Goal: Task Accomplishment & Management: Manage account settings

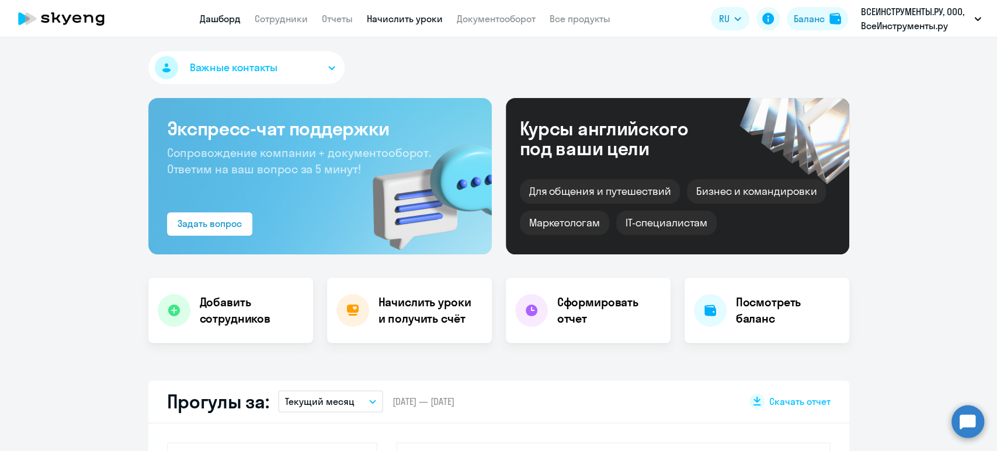
click at [403, 16] on link "Начислить уроки" at bounding box center [405, 19] width 76 height 12
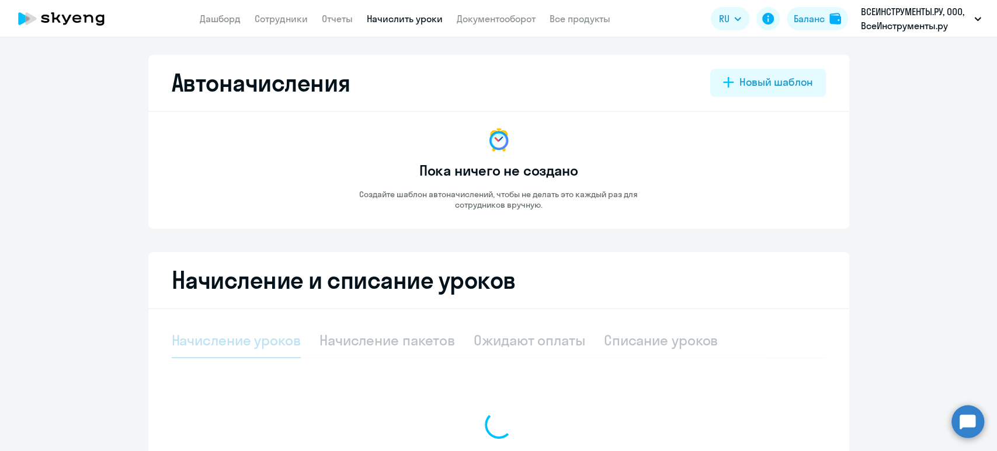
select select "10"
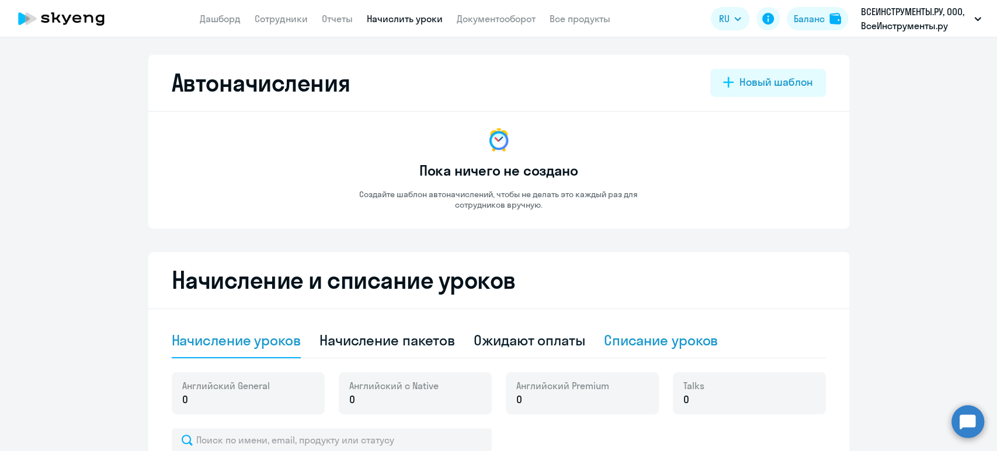
click at [672, 339] on div "Списание уроков" at bounding box center [661, 340] width 114 height 19
select select "10"
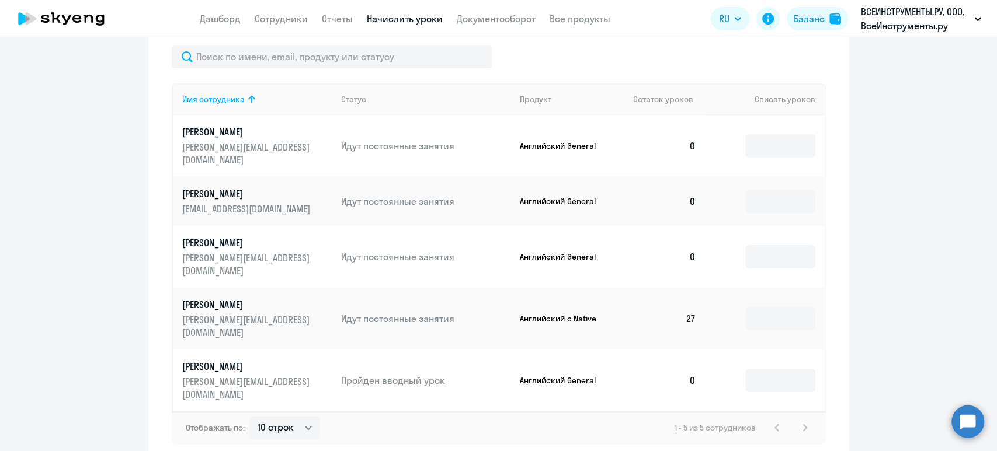
scroll to position [334, 0]
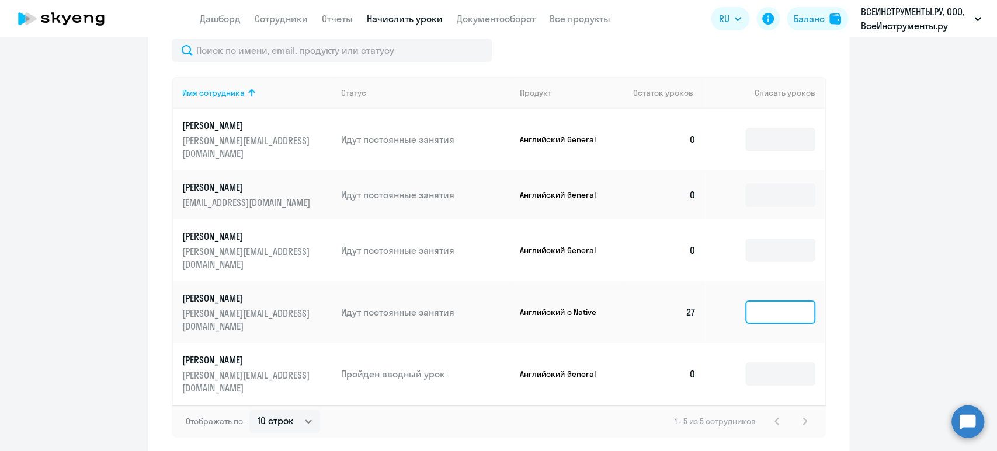
click at [757, 301] on input at bounding box center [780, 312] width 70 height 23
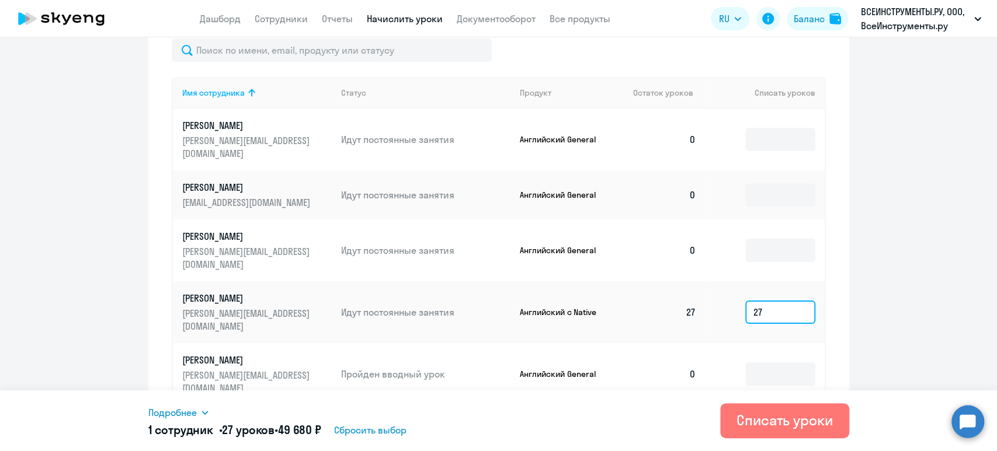
type input "27"
click at [169, 412] on span "Подробнее" at bounding box center [172, 413] width 48 height 14
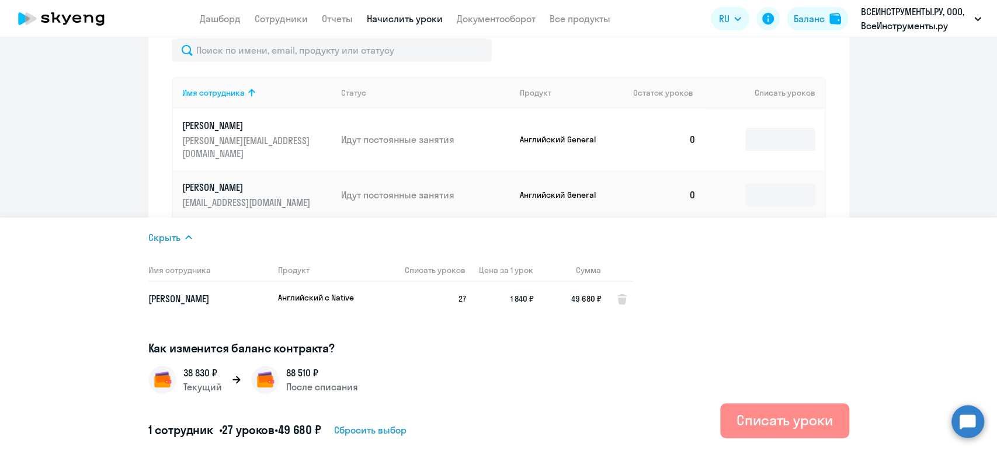
click at [779, 419] on div "Списать уроки" at bounding box center [784, 420] width 96 height 19
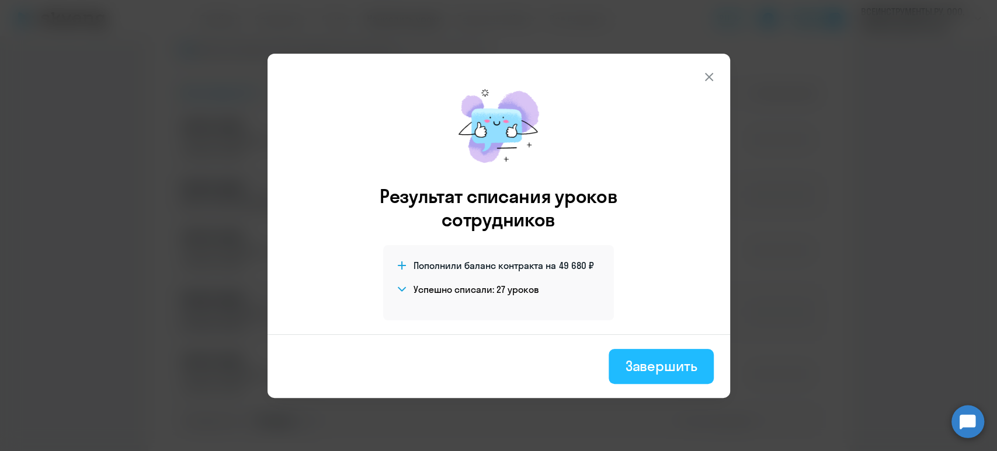
click at [648, 358] on div "Завершить" at bounding box center [661, 366] width 72 height 19
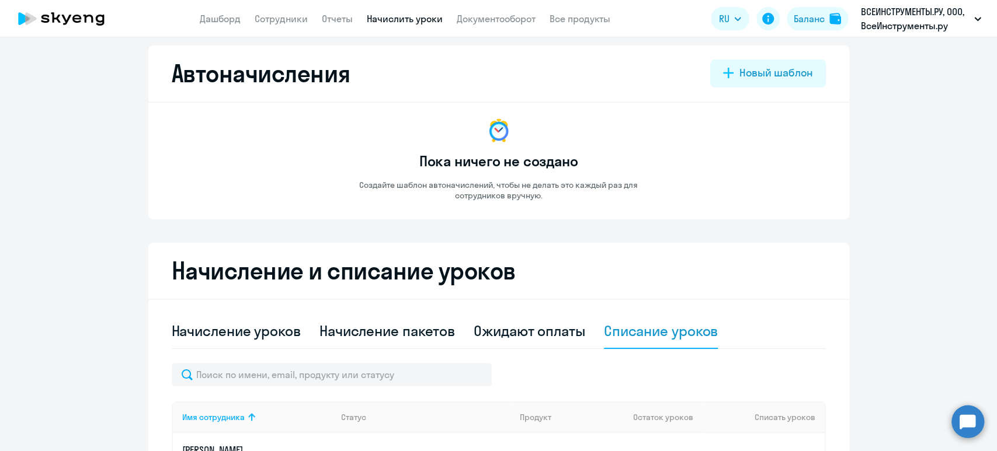
scroll to position [0, 0]
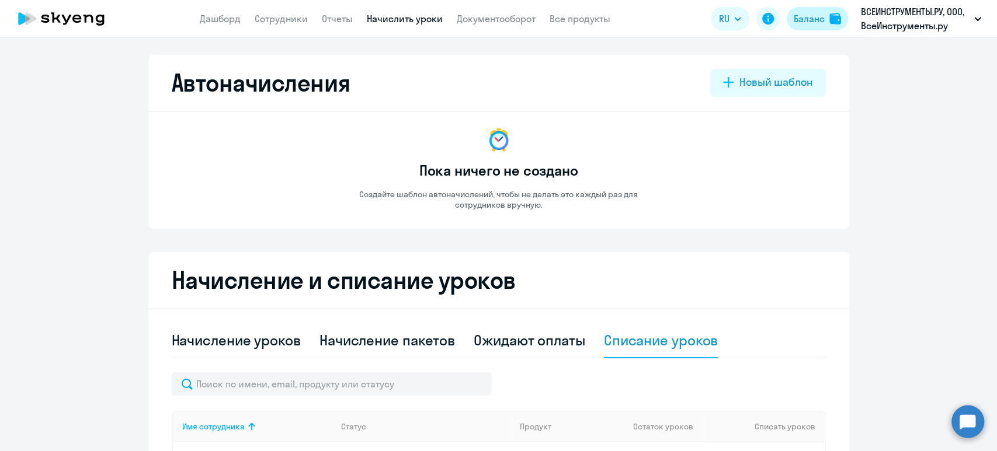
click at [827, 18] on button "Баланс" at bounding box center [816, 18] width 61 height 23
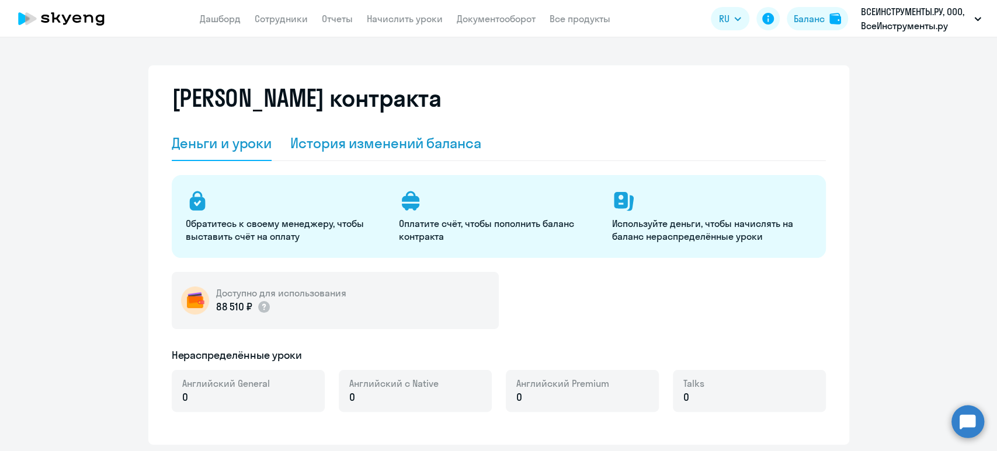
select select "english_adult_not_native_speaker"
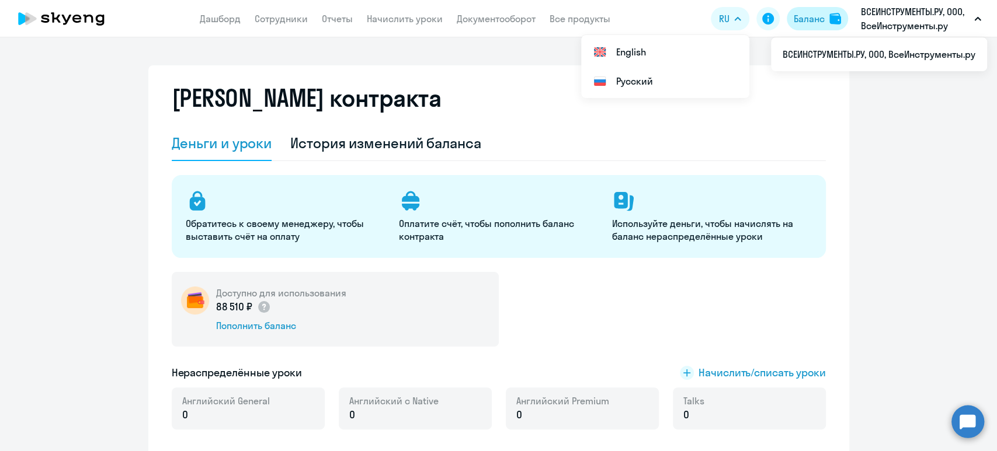
click at [823, 17] on div "Баланс" at bounding box center [809, 19] width 31 height 14
click at [924, 9] on p "ВСЕИНСТРУМЕНТЫ.РУ, ООО, ВсеИнструменты.ру" at bounding box center [915, 19] width 109 height 28
